Goal: Ask a question

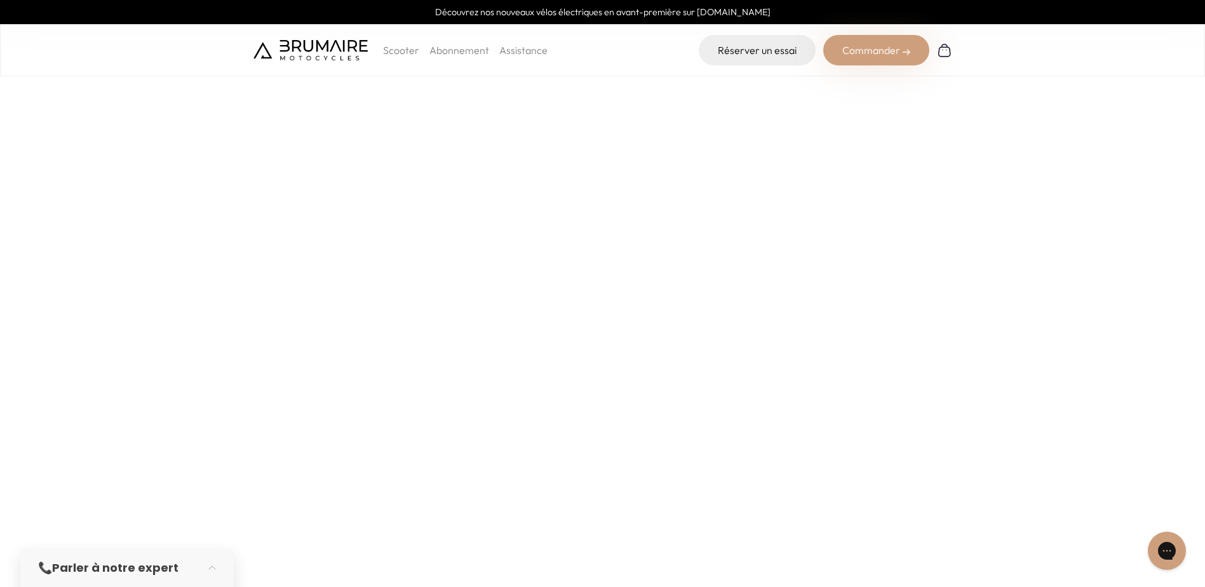
click at [150, 570] on strong "Parler à notre expert" at bounding box center [115, 567] width 126 height 16
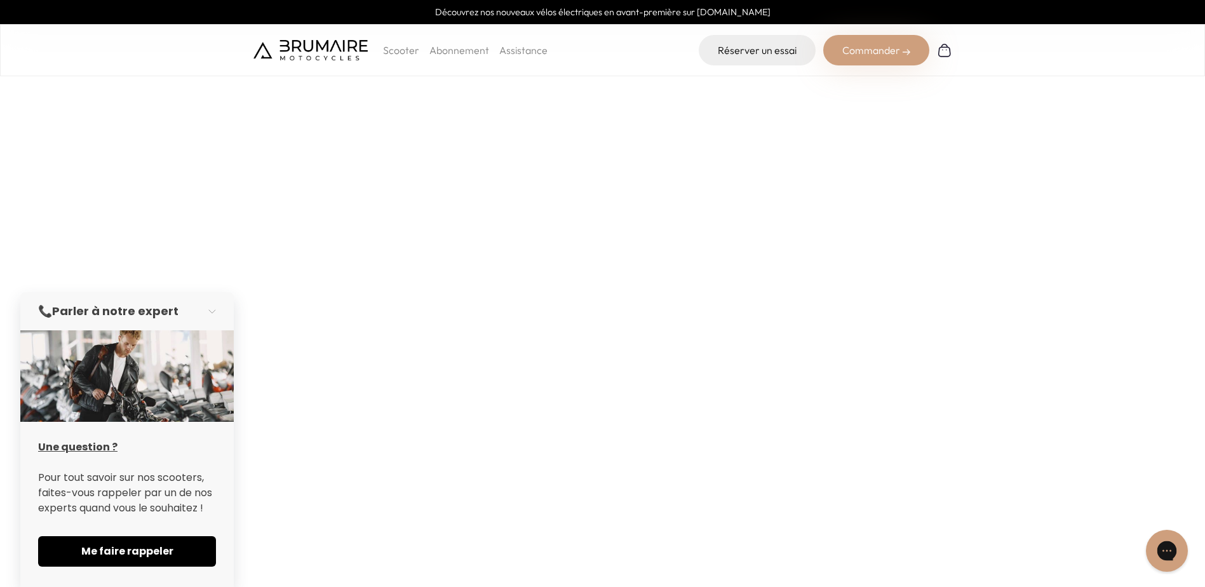
click at [1173, 545] on div "Gorgias live chat" at bounding box center [1167, 551] width 28 height 28
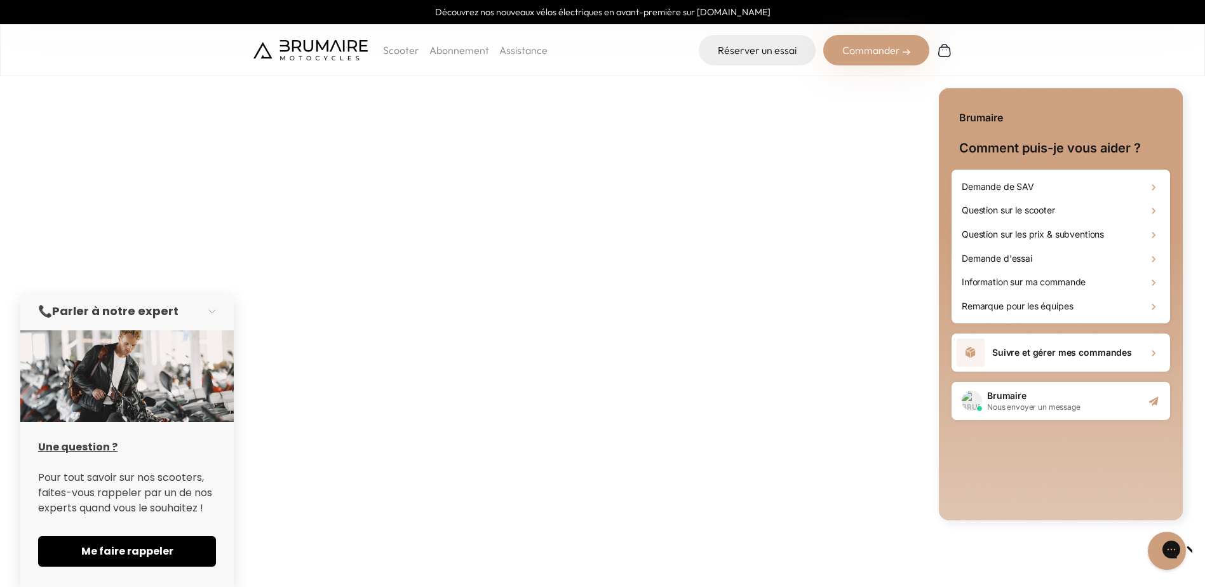
click at [1059, 401] on h2 "Brumaire" at bounding box center [1033, 395] width 93 height 13
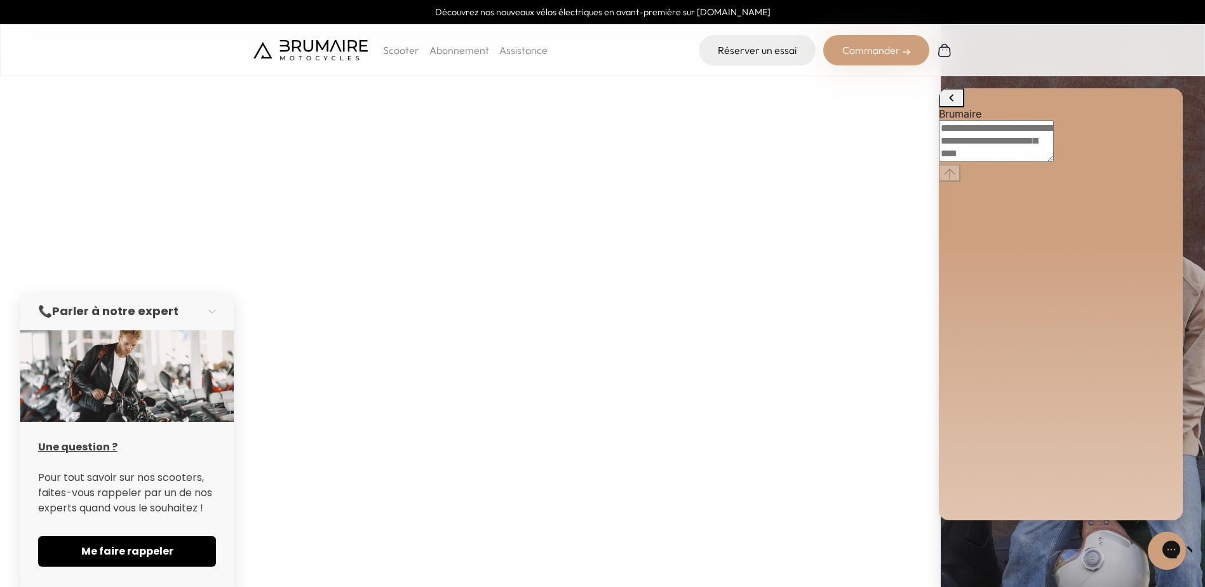
click at [999, 120] on div at bounding box center [1061, 120] width 244 height 0
click at [1036, 162] on textarea "live chat message input" at bounding box center [996, 141] width 115 height 42
type textarea "**********"
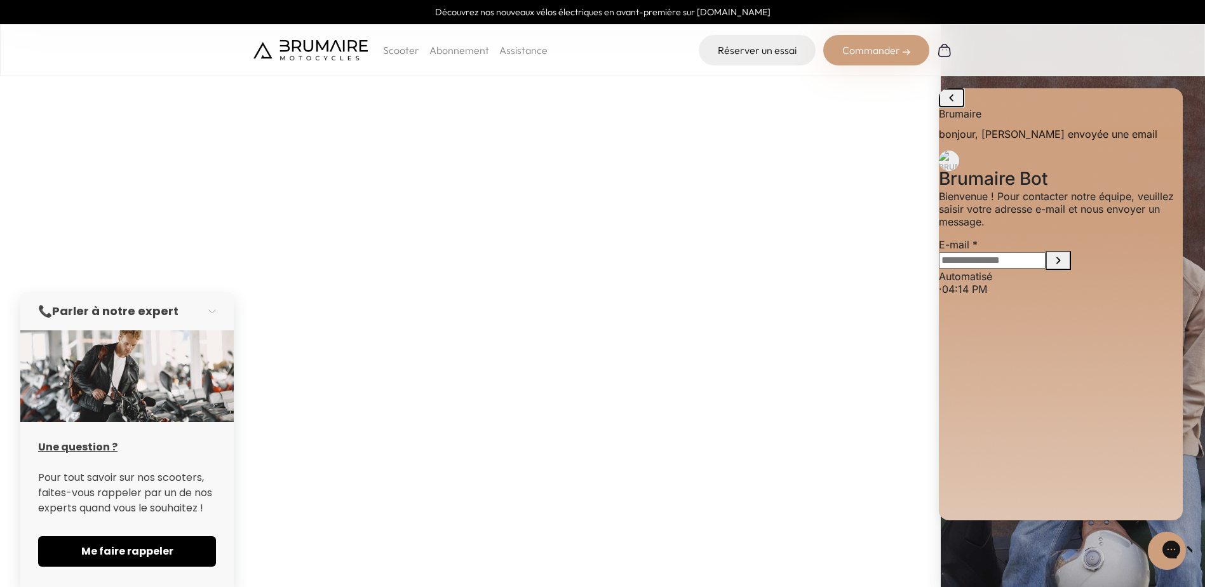
click at [948, 104] on icon "go to home page" at bounding box center [951, 97] width 15 height 15
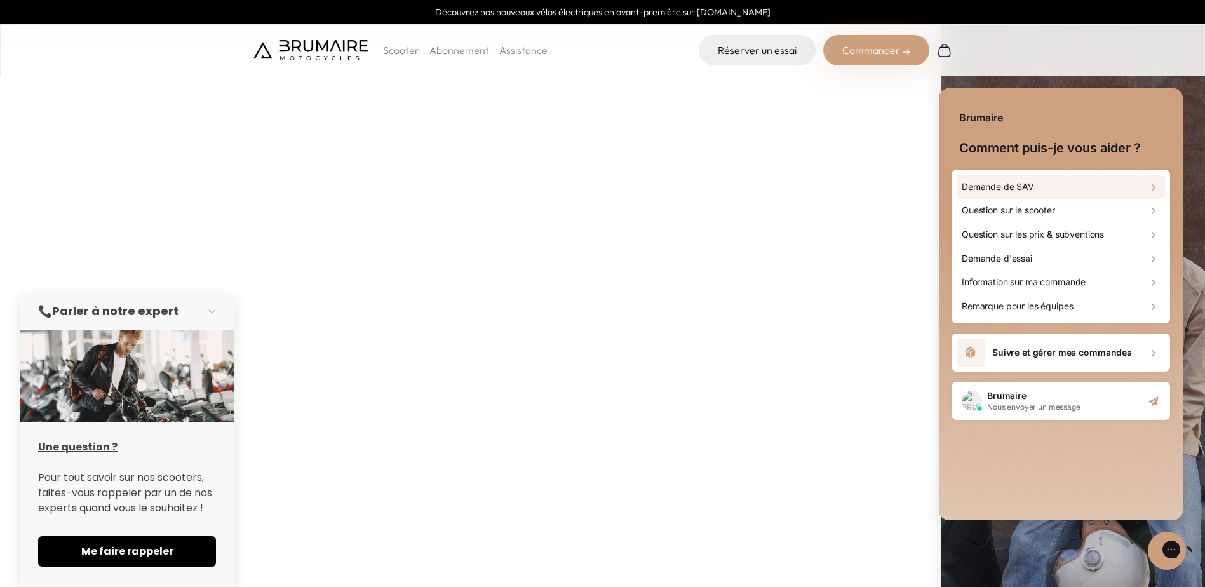
click at [1006, 185] on h2 "Demande de SAV" at bounding box center [997, 186] width 72 height 13
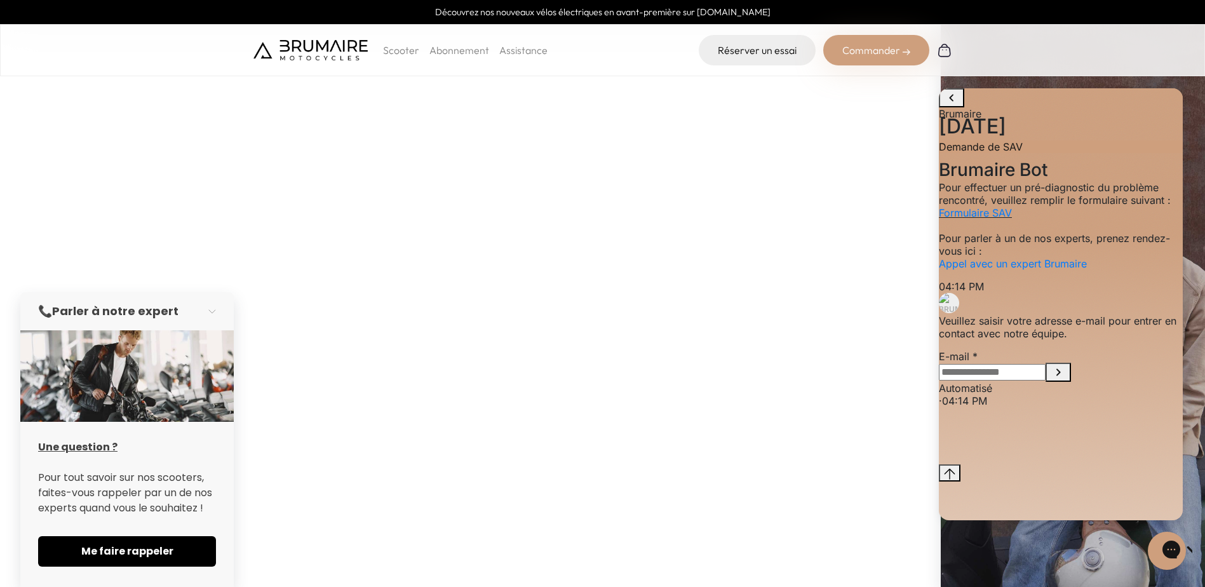
scroll to position [2, 0]
click at [1014, 380] on input "E-mail" at bounding box center [992, 372] width 107 height 17
type input "**********"
click at [1066, 380] on icon "Submit E-mail" at bounding box center [1057, 371] width 15 height 15
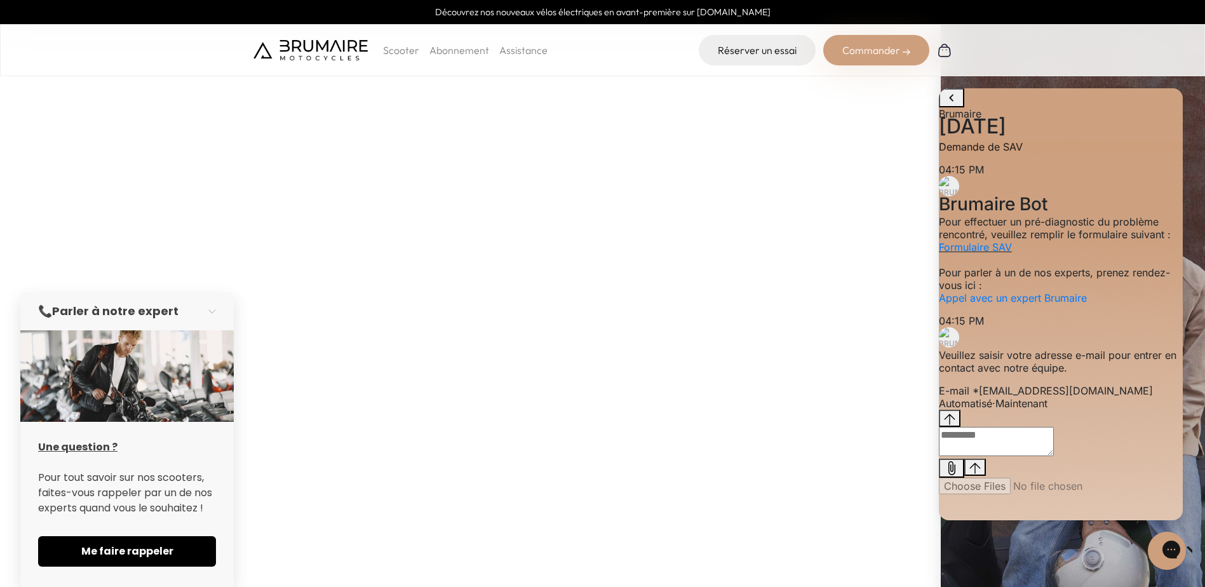
scroll to position [45, 0]
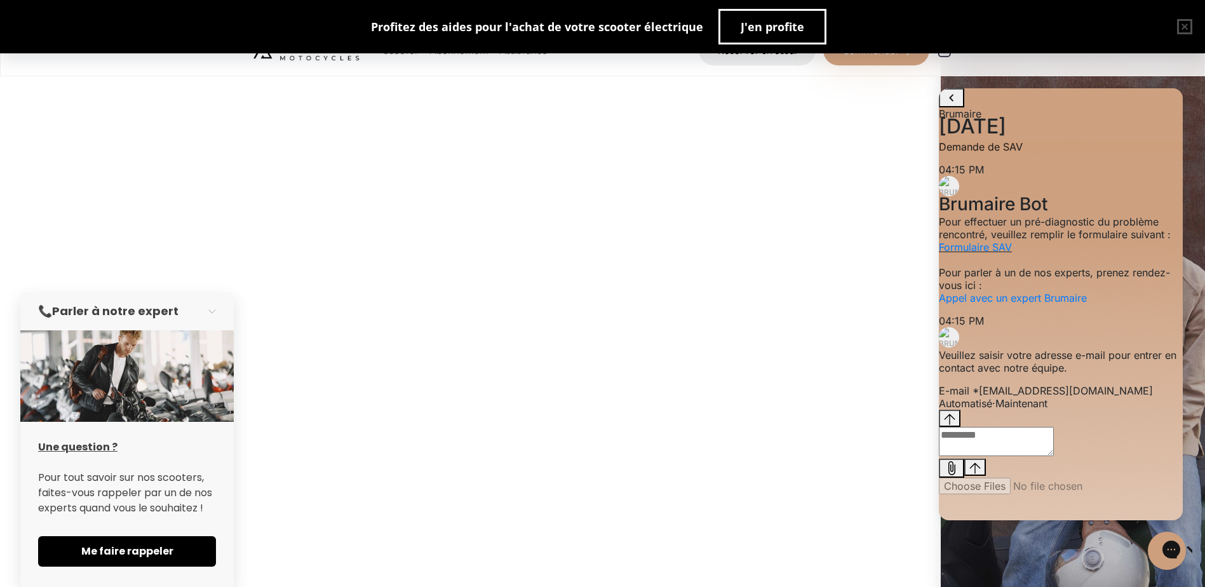
click at [1041, 456] on textarea "live chat message input" at bounding box center [996, 441] width 115 height 29
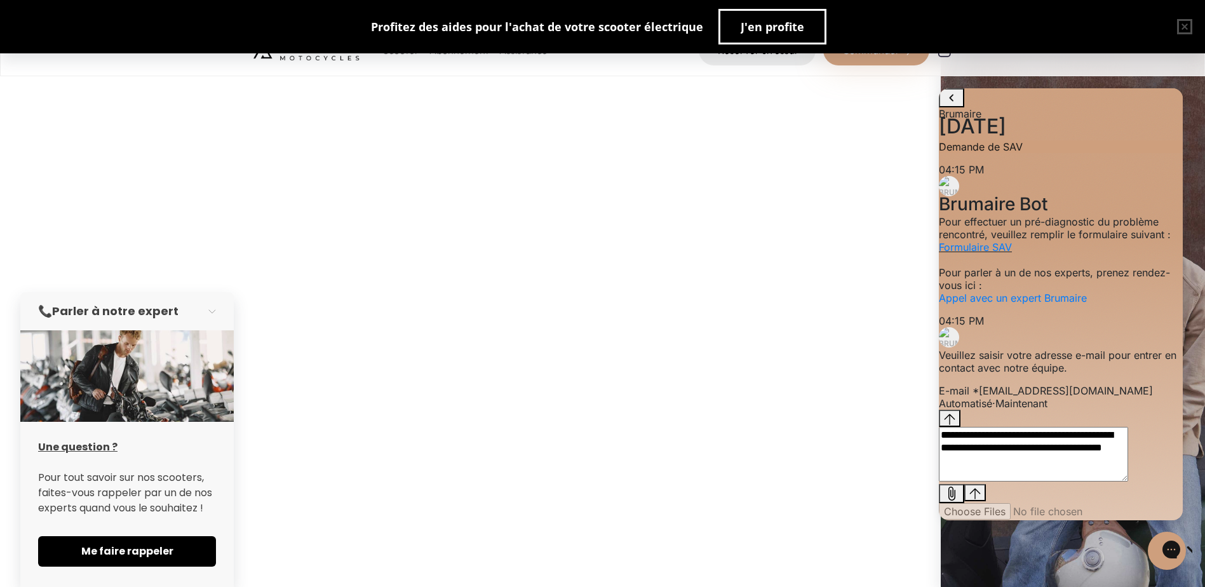
type textarea "**********"
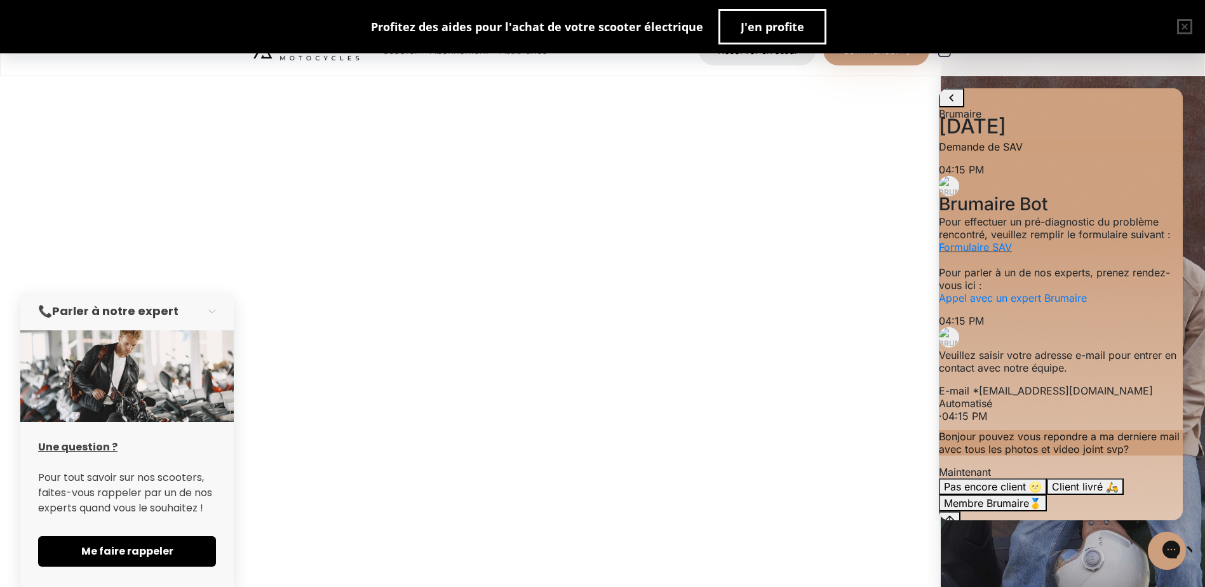
scroll to position [197, 0]
click at [1123, 478] on button "Client livré 🛵" at bounding box center [1084, 486] width 77 height 17
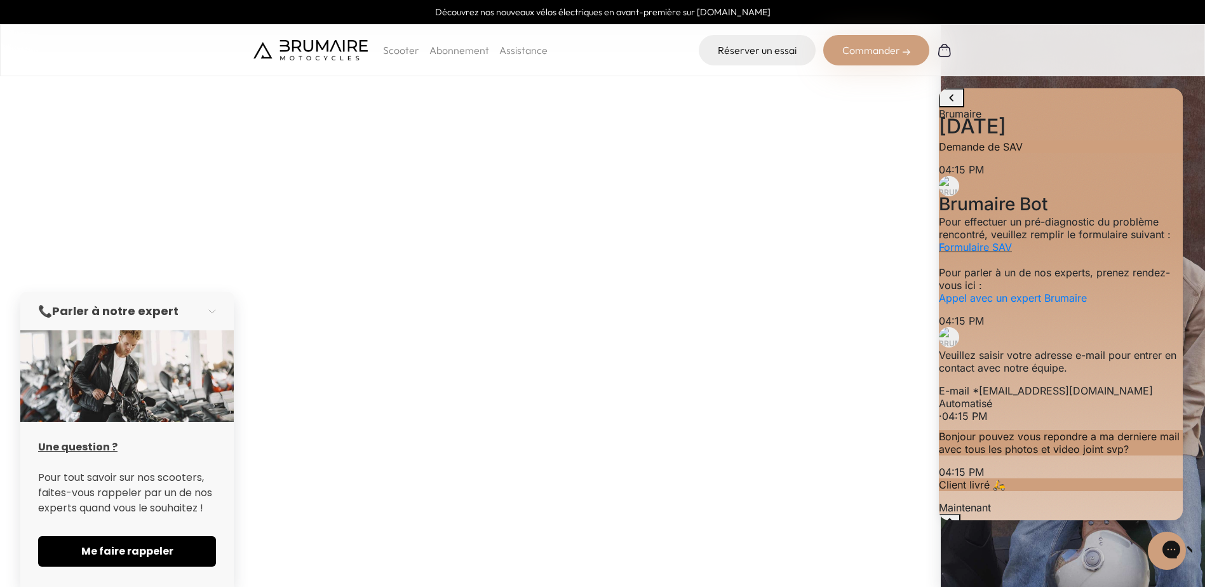
click at [115, 552] on body "Découvrez nos nouveaux vélos électriques en avant-première sur [DOMAIN_NAME] Sc…" at bounding box center [602, 293] width 1205 height 587
click at [114, 546] on span "Me faire rappeler" at bounding box center [126, 551] width 147 height 15
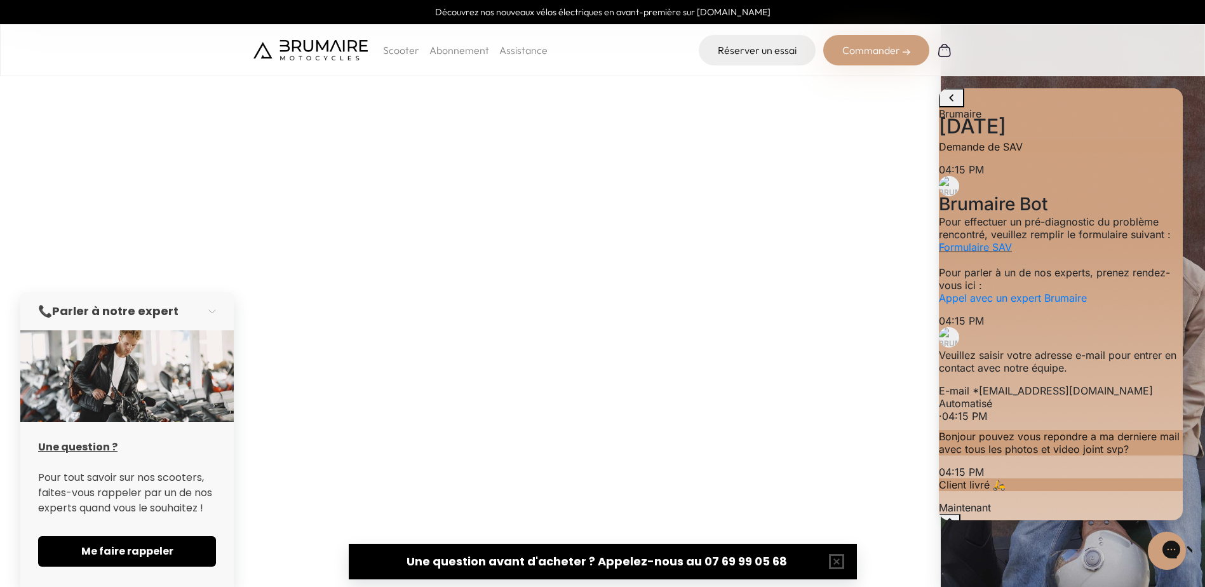
click at [963, 531] on textarea "live chat message input" at bounding box center [1033, 545] width 189 height 29
type textarea "*"
type textarea "**********"
click at [980, 579] on icon "Send message" at bounding box center [974, 584] width 11 height 11
